Goal: Task Accomplishment & Management: Use online tool/utility

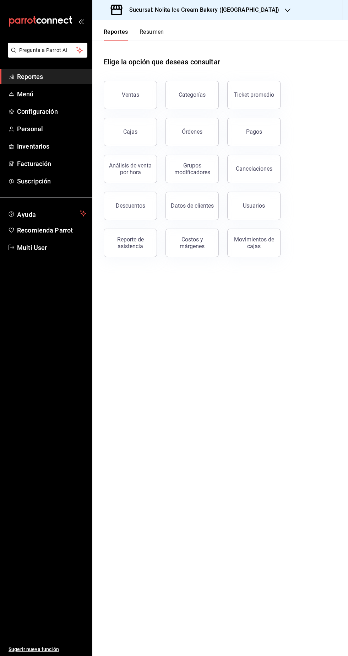
click at [250, 10] on h3 "Sucursal: Nolita Ice Cream Bakery ([GEOGRAPHIC_DATA])" at bounding box center [202, 10] width 156 height 9
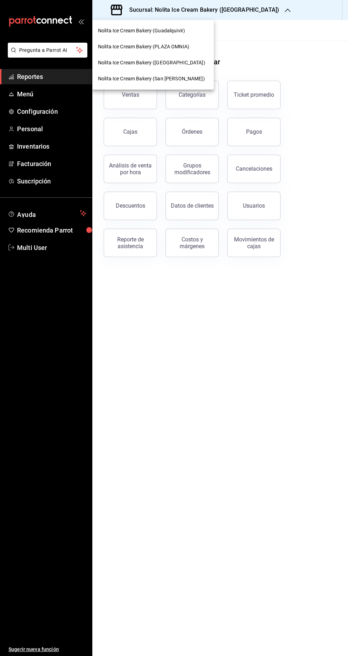
click at [177, 31] on span "Nolita Ice Cream Bakery (Guadalquivir)" at bounding box center [141, 30] width 87 height 7
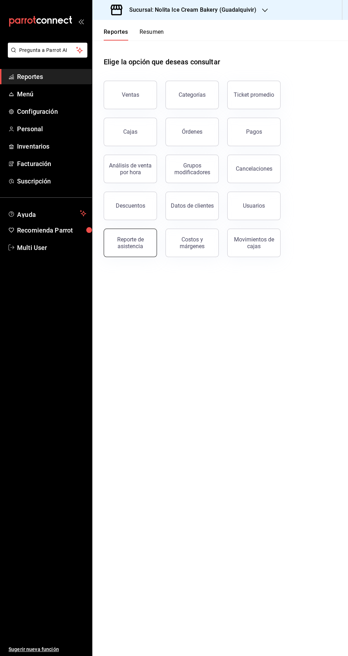
click at [120, 241] on div "Reporte de asistencia" at bounding box center [130, 243] width 44 height 14
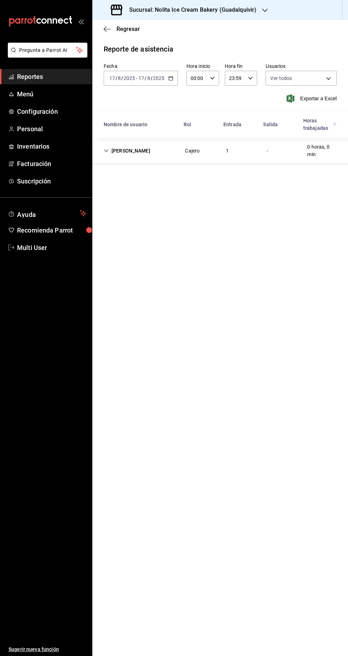
click at [225, 488] on main "Regresar Reporte de asistencia Fecha 2025-08-17 17 / 8 / 2025 - 2025-08-17 17 /…" at bounding box center [220, 338] width 256 height 636
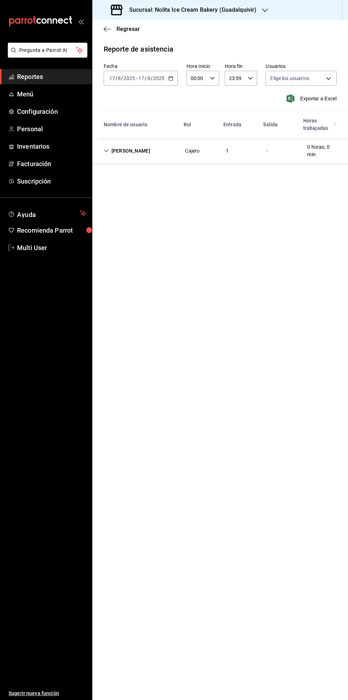
type input "7fb31379-653a-48c8-a59d-916b0e501286,aa9fc705-a843-4189-a582-af34302a3c3c,9012d…"
